Goal: Transaction & Acquisition: Purchase product/service

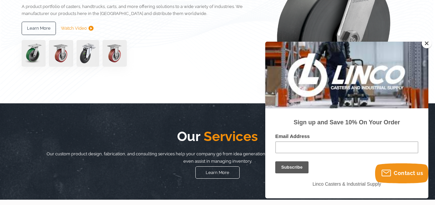
drag, startPoint x: 426, startPoint y: 45, endPoint x: 93, endPoint y: 4, distance: 335.3
click at [426, 45] on button "Close" at bounding box center [427, 43] width 10 height 10
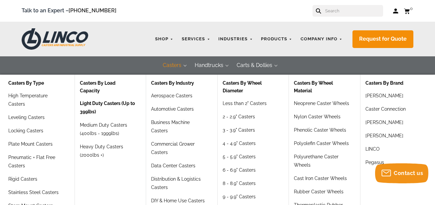
click at [123, 102] on link "Light Duty Casters (Up to 399lbs)" at bounding box center [108, 110] width 56 height 22
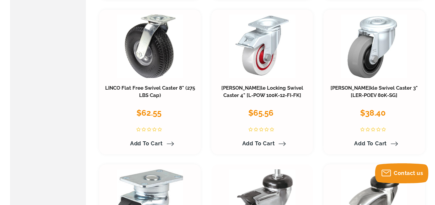
scroll to position [699, 0]
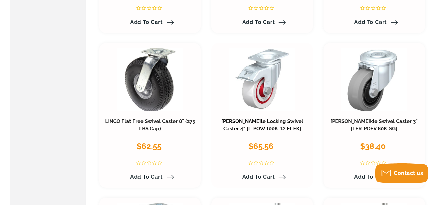
click at [258, 123] on link "Blickle Locking Swivel Caster 4" [L-POW 100K-12-FI-FK]" at bounding box center [262, 124] width 82 height 13
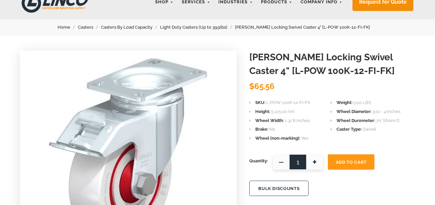
scroll to position [133, 0]
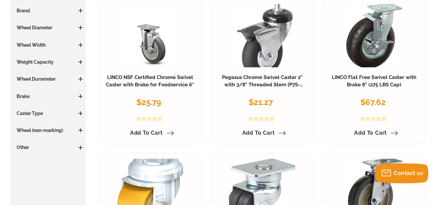
scroll to position [100, 0]
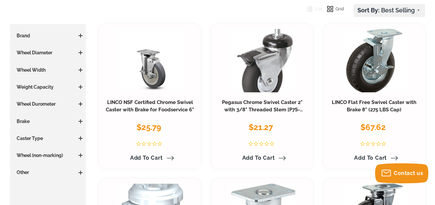
click at [82, 70] on span at bounding box center [81, 70] width 4 height 1
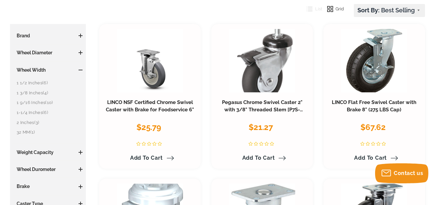
drag, startPoint x: 82, startPoint y: 70, endPoint x: 78, endPoint y: 95, distance: 25.2
click at [41, 112] on link "1-1/4 Inches (6)" at bounding box center [50, 112] width 66 height 7
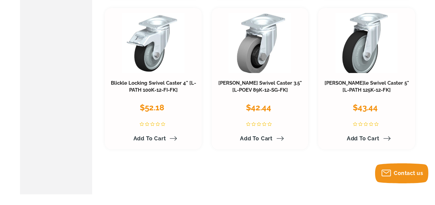
scroll to position [366, 0]
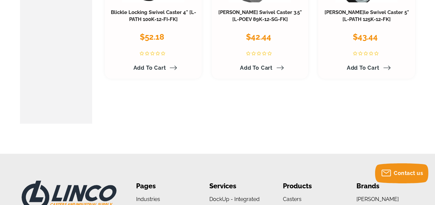
scroll to position [100, 0]
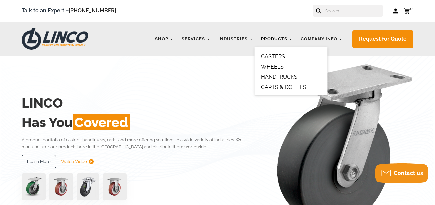
click at [271, 40] on link "Products" at bounding box center [277, 39] width 38 height 13
click at [269, 58] on link "CASTERS" at bounding box center [273, 56] width 24 height 6
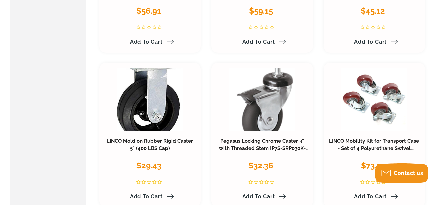
scroll to position [2995, 0]
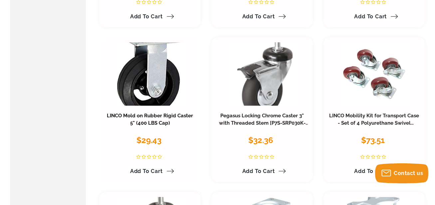
click at [156, 116] on link "LINCO Mold on Rubber Rigid Caster 5" (400 LBS Cap)" at bounding box center [150, 118] width 86 height 13
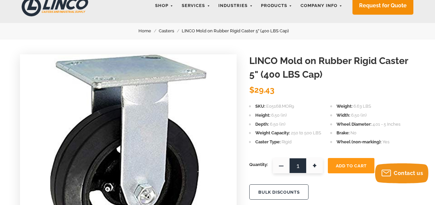
scroll to position [133, 0]
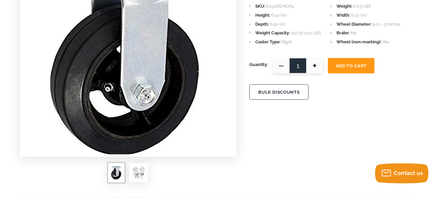
click at [280, 91] on button "BULK DISCOUNTS" at bounding box center [278, 91] width 59 height 15
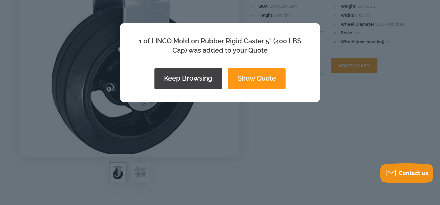
click at [365, 112] on div "1 of LINCO Mold on Rubber Rigid Caster 5" (400 LBS Cap) was added to your Quote…" at bounding box center [220, 102] width 440 height 205
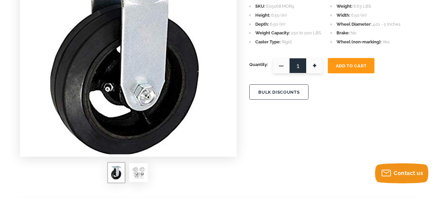
click at [314, 64] on span "+" at bounding box center [314, 65] width 17 height 15
type input "4"
click at [345, 67] on span "Add To Cart" at bounding box center [351, 65] width 31 height 5
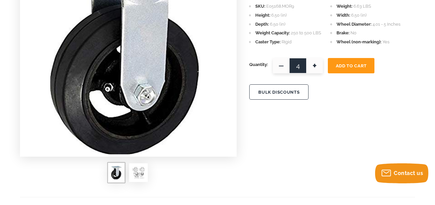
scroll to position [0, 0]
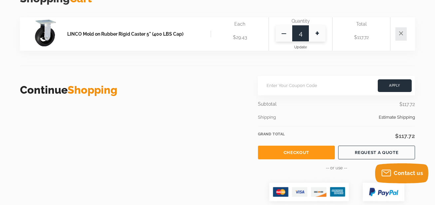
scroll to position [266, 0]
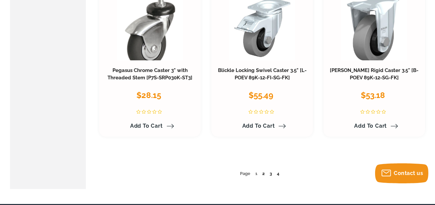
click at [264, 174] on link "2" at bounding box center [263, 173] width 2 height 5
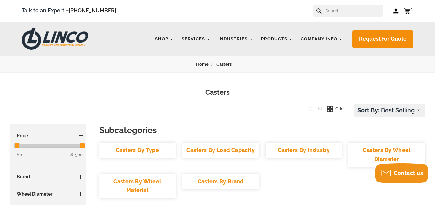
click at [339, 11] on input "text" at bounding box center [354, 11] width 59 height 12
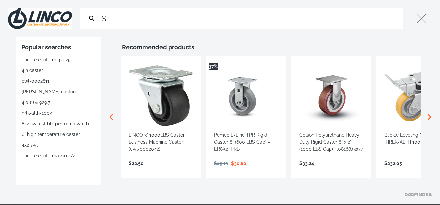
type input "S"
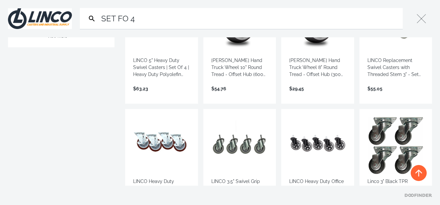
scroll to position [67, 0]
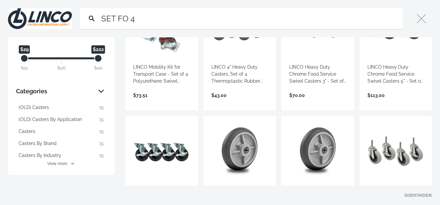
drag, startPoint x: 143, startPoint y: 19, endPoint x: 100, endPoint y: 21, distance: 42.6
click at [100, 21] on input "SET FO 4" at bounding box center [250, 18] width 300 height 21
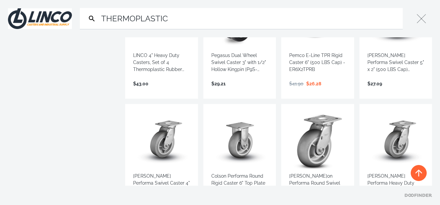
scroll to position [366, 0]
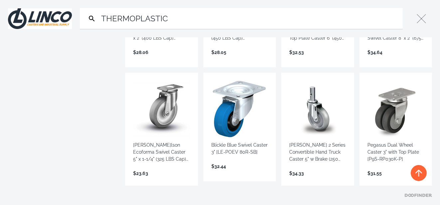
scroll to position [466, 0]
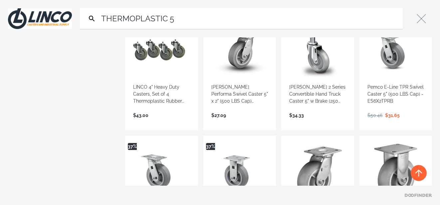
scroll to position [299, 0]
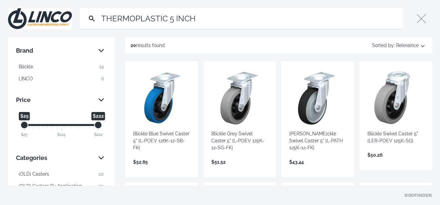
type input "THERMOPLASTIC 5 INCH"
click at [166, 169] on link "View more →" at bounding box center [161, 169] width 57 height 0
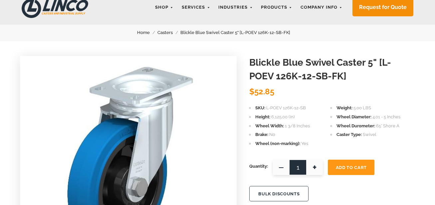
scroll to position [33, 0]
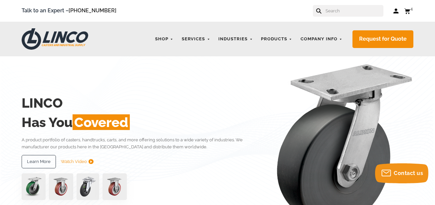
click at [337, 11] on input "text" at bounding box center [354, 11] width 59 height 12
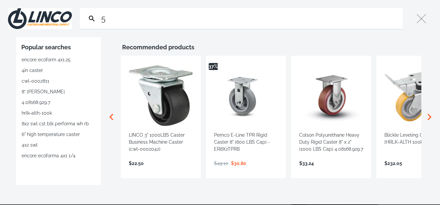
type input "5"
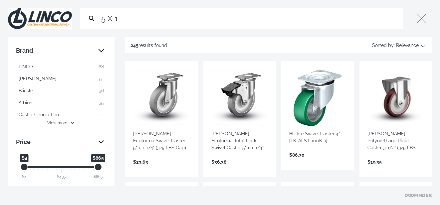
type input "5 X 1"
drag, startPoint x: 148, startPoint y: 140, endPoint x: 250, endPoint y: 169, distance: 105.9
click at [250, 169] on link "View more →" at bounding box center [239, 169] width 57 height 0
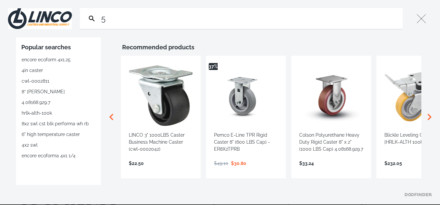
type input "5"
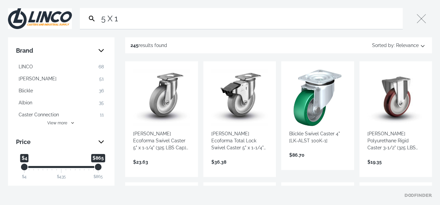
type input "5 X 1"
click at [171, 169] on link "View more →" at bounding box center [161, 169] width 57 height 0
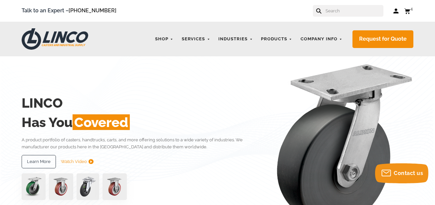
click at [337, 11] on input "text" at bounding box center [354, 11] width 59 height 12
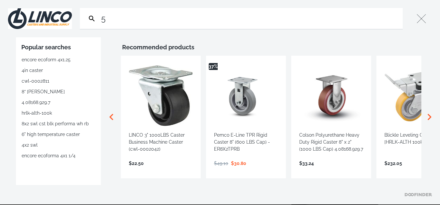
type input "5"
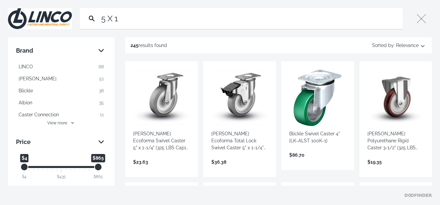
type input "5 X 1"
drag, startPoint x: 142, startPoint y: 140, endPoint x: 168, endPoint y: 164, distance: 34.9
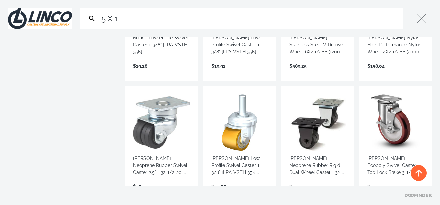
scroll to position [366, 0]
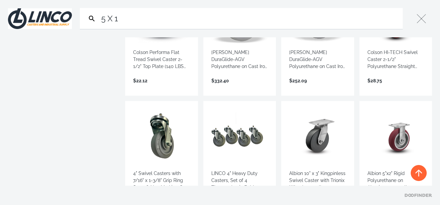
scroll to position [1032, 0]
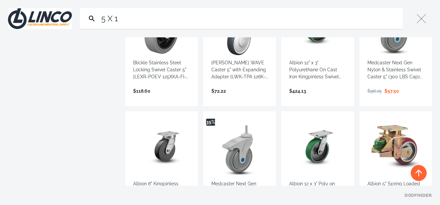
scroll to position [1431, 0]
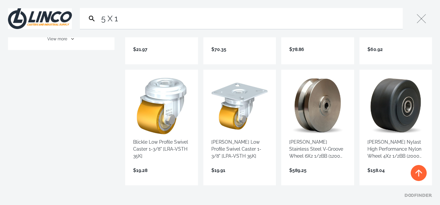
scroll to position [33, 0]
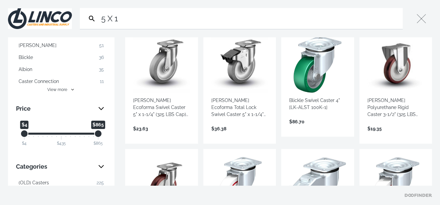
click at [163, 135] on link "View more →" at bounding box center [161, 135] width 57 height 0
